Goal: Register for event/course

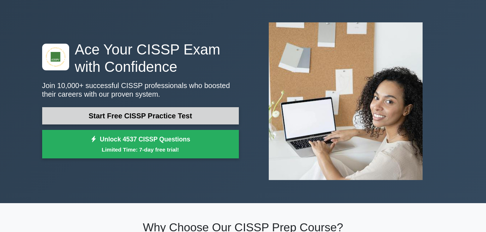
scroll to position [24, 0]
click at [165, 115] on link "Start Free CISSP Practice Test" at bounding box center [140, 115] width 197 height 17
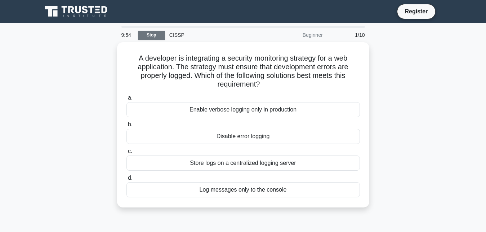
click at [150, 35] on link "Stop" at bounding box center [151, 35] width 27 height 9
